Goal: Task Accomplishment & Management: Use online tool/utility

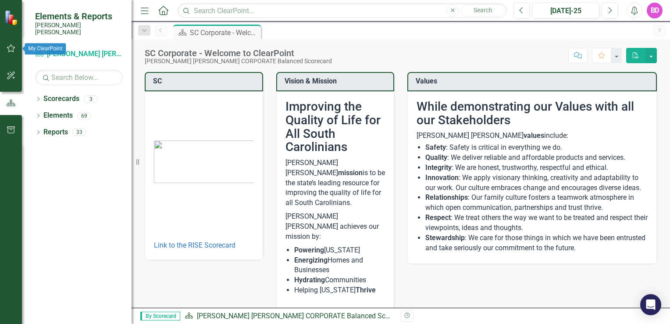
click at [12, 47] on icon "button" at bounding box center [11, 48] width 9 height 7
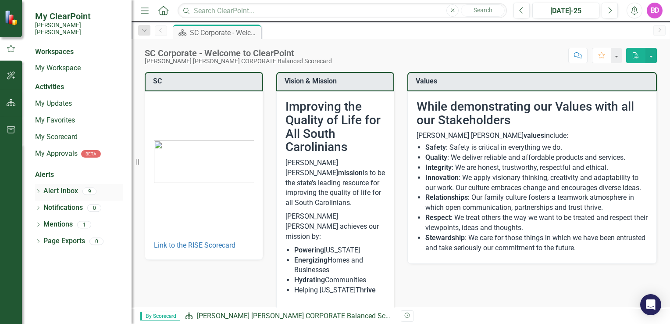
click at [55, 186] on link "Alert Inbox" at bounding box center [60, 191] width 35 height 10
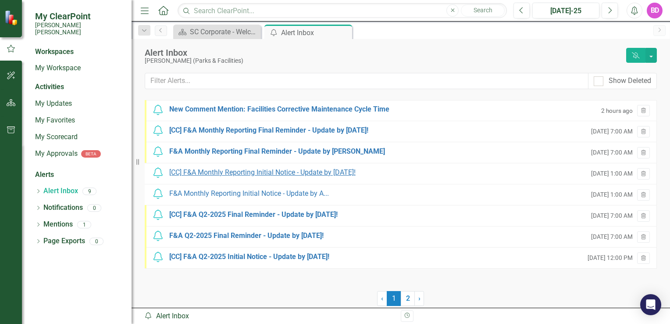
click at [232, 173] on div "[CC] F&A Monthly Reporting Initial Notice - Update by [DATE]!" at bounding box center [262, 172] width 186 height 10
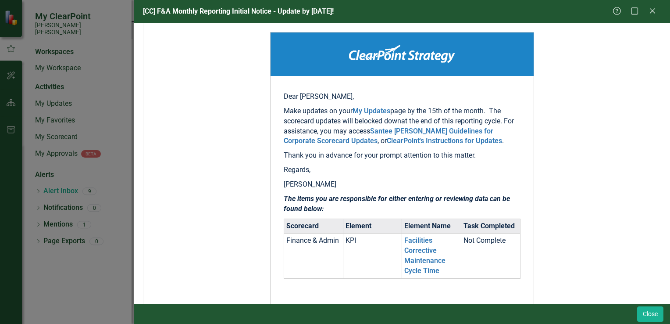
scroll to position [154, 0]
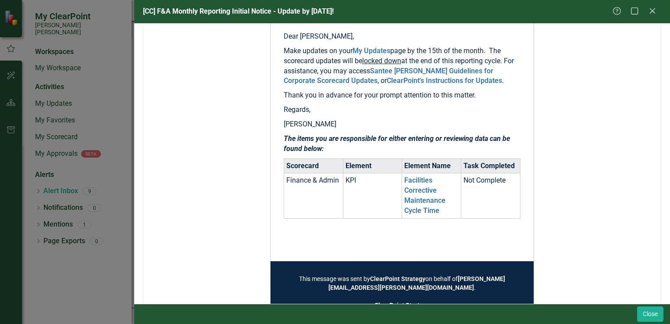
click at [410, 195] on td "Facilities Corrective Maintenance Cycle Time" at bounding box center [431, 195] width 59 height 45
click at [420, 183] on link "Facilities Corrective Maintenance Cycle Time" at bounding box center [424, 195] width 41 height 39
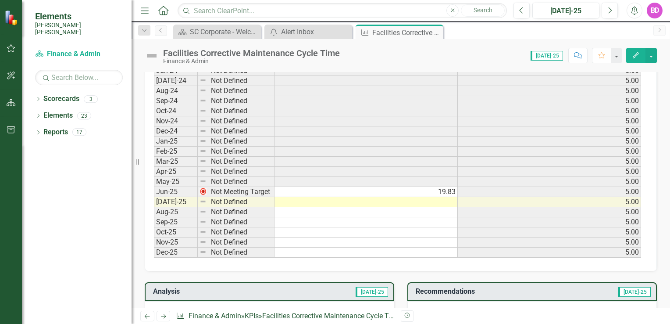
scroll to position [451, 0]
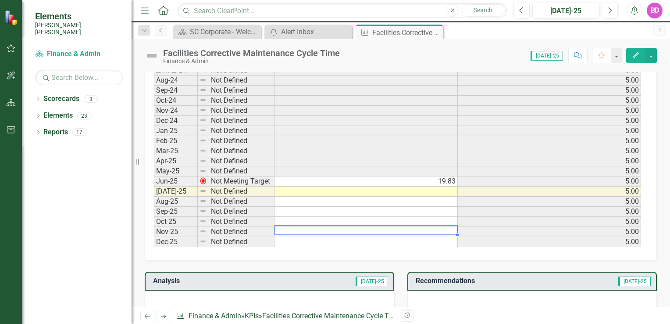
click at [154, 222] on div "Period Status Actual Target Jan-24 Not Defined 5.00 Feb-24 Not Defined 5.00 Mar…" at bounding box center [154, 120] width 0 height 253
click at [438, 186] on td at bounding box center [365, 191] width 183 height 10
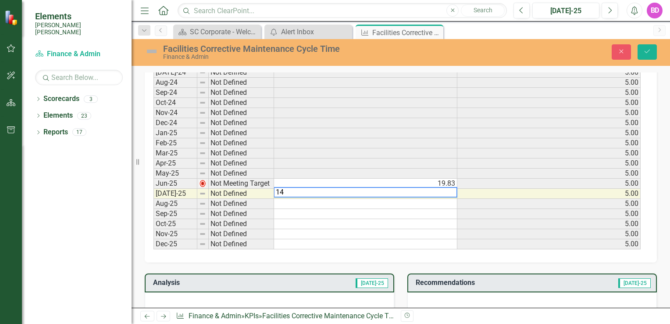
scroll to position [452, 0]
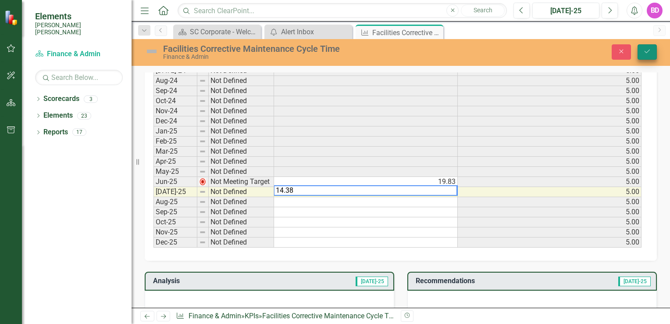
type textarea "14.38"
click at [647, 52] on icon "submit" at bounding box center [647, 52] width 5 height 4
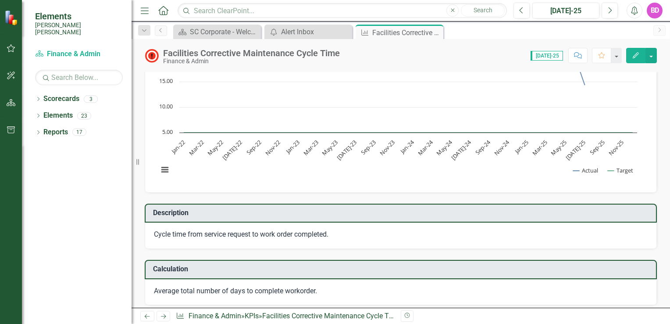
scroll to position [0, 0]
